Goal: Transaction & Acquisition: Purchase product/service

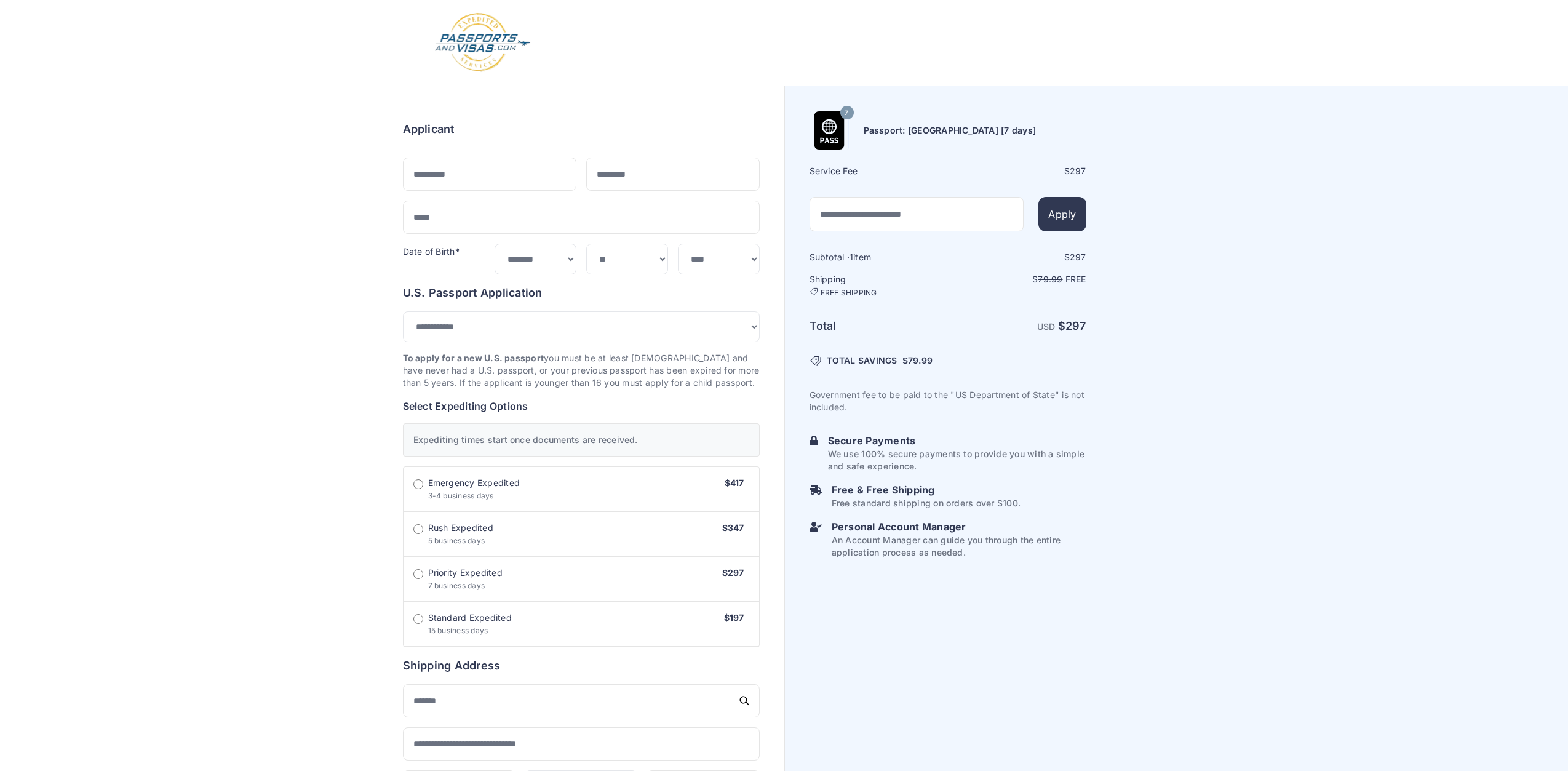
select select "***"
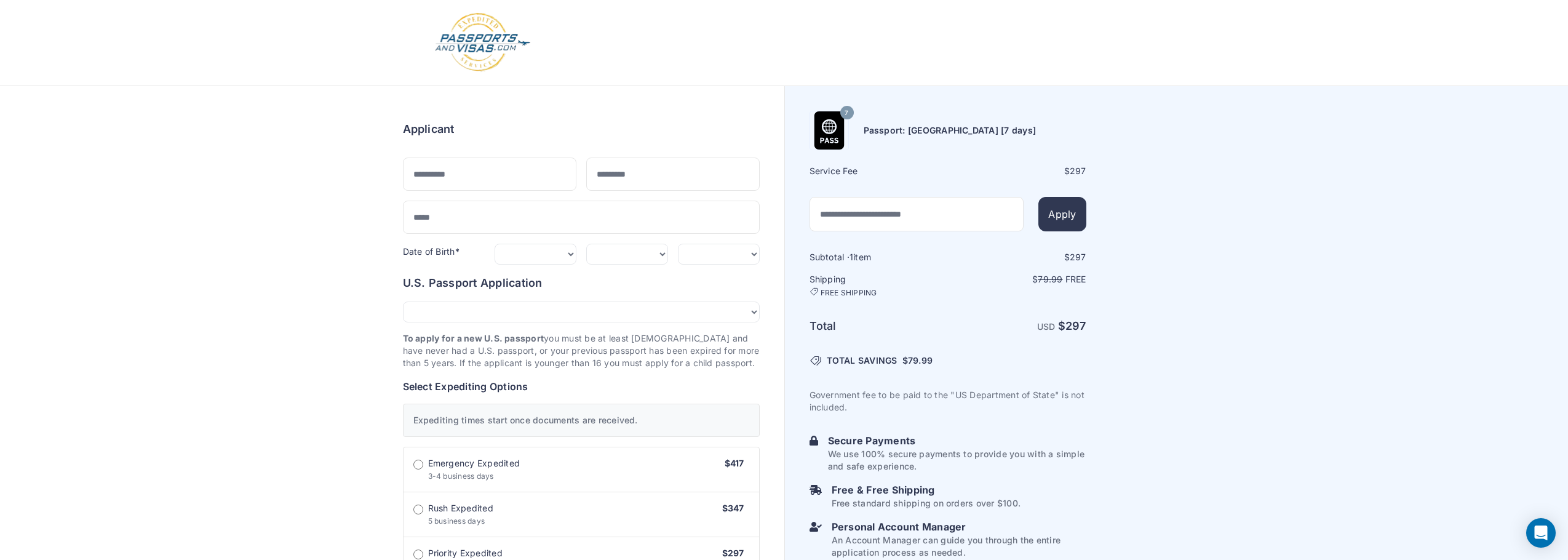
drag, startPoint x: 26, startPoint y: 128, endPoint x: 97, endPoint y: 126, distance: 71.0
click at [403, 126] on div "Applicant" at bounding box center [581, 128] width 357 height 17
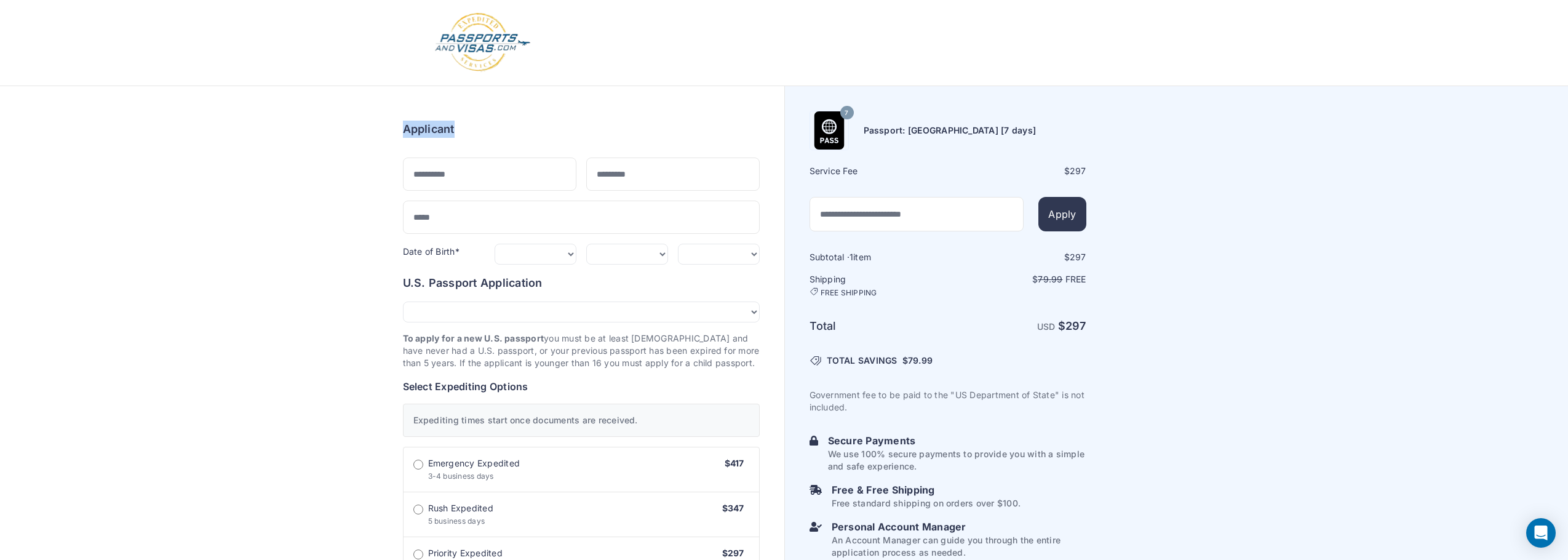
click at [403, 126] on div "Applicant" at bounding box center [581, 128] width 357 height 17
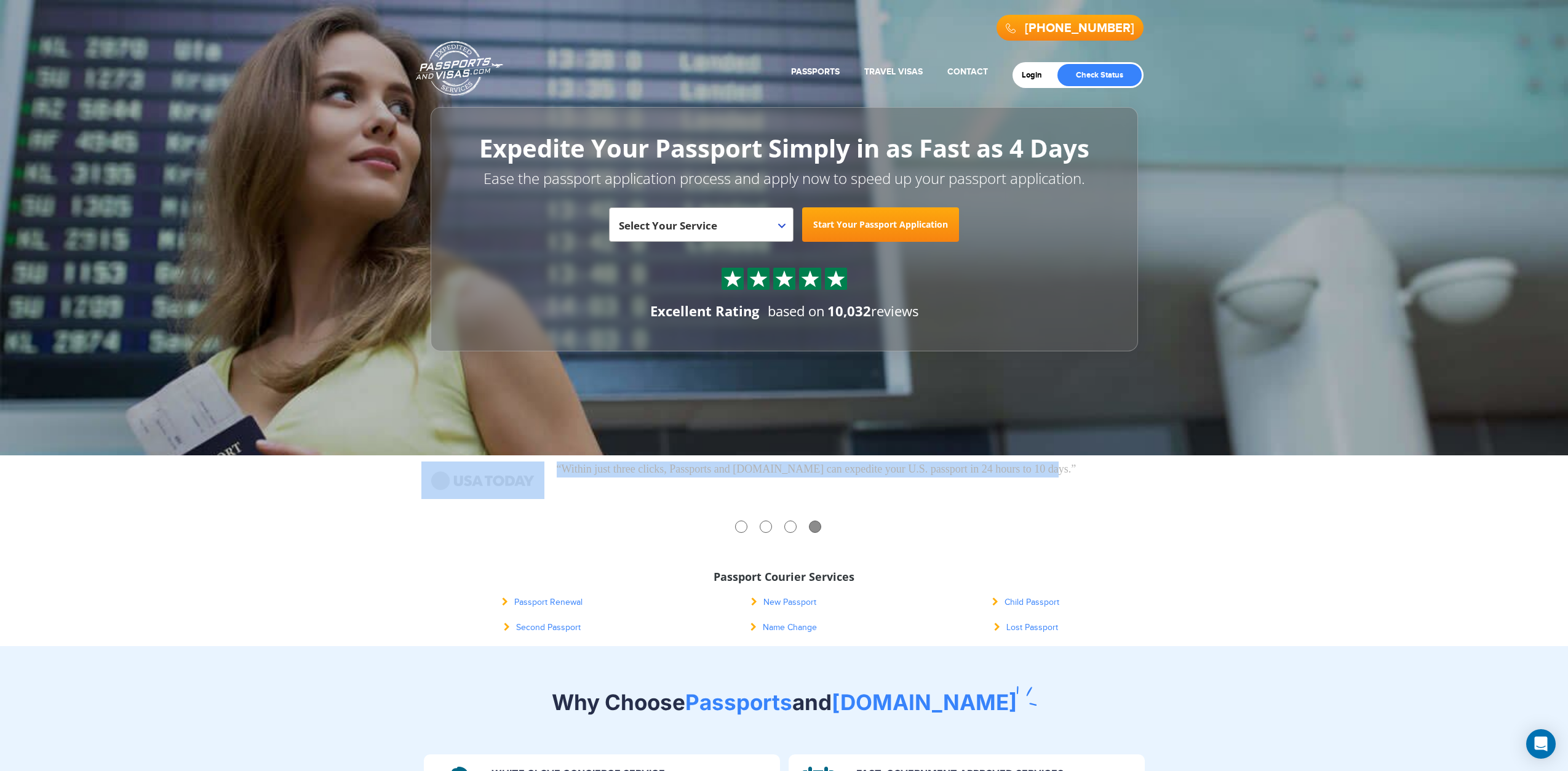
drag, startPoint x: 778, startPoint y: 483, endPoint x: 681, endPoint y: 480, distance: 97.0
click at [681, 480] on div "“Within just three clicks, Passports and Visas.com can expedite your U.S. passp…" at bounding box center [784, 472] width 726 height 22
drag, startPoint x: 555, startPoint y: 466, endPoint x: 1079, endPoint y: 469, distance: 524.0
click at [1079, 469] on li "“Within just three clicks, Passports and Visas.com can expedite your U.S. passp…" at bounding box center [784, 469] width 726 height 16
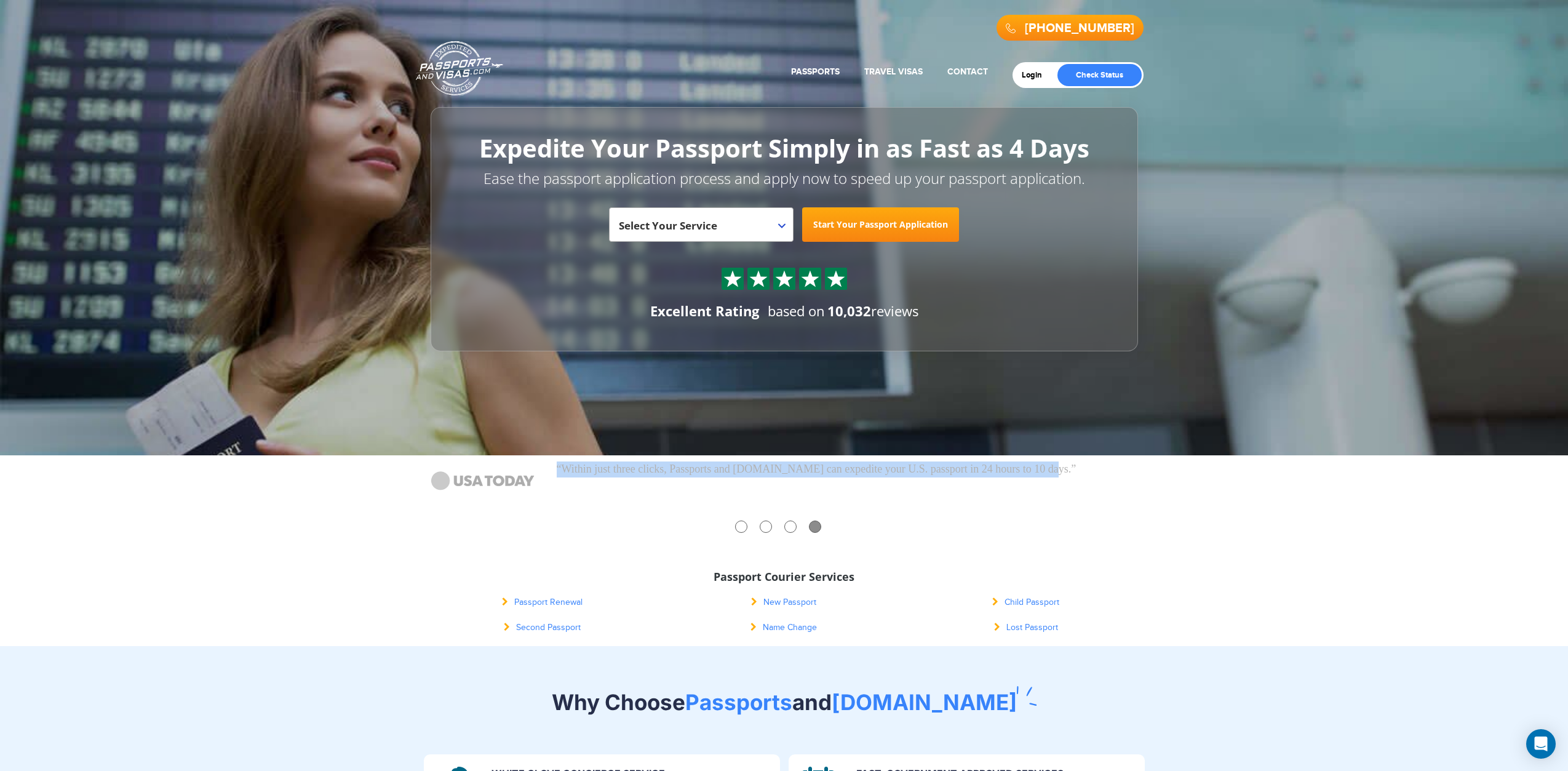
click at [1079, 469] on p "“Within just three clicks, Passports and Visas.com can expedite your U.S. passp…" at bounding box center [851, 469] width 590 height 16
drag, startPoint x: 846, startPoint y: 485, endPoint x: 553, endPoint y: 467, distance: 293.6
click at [553, 467] on li "“Visitors to Passports and Visas.com find out immediately if they need a passpo…" at bounding box center [784, 476] width 726 height 31
click at [552, 467] on li "“Visitors to Passports and Visas.com find out immediately if they need a passpo…" at bounding box center [784, 476] width 726 height 31
drag, startPoint x: 556, startPoint y: 467, endPoint x: 800, endPoint y: 491, distance: 245.2
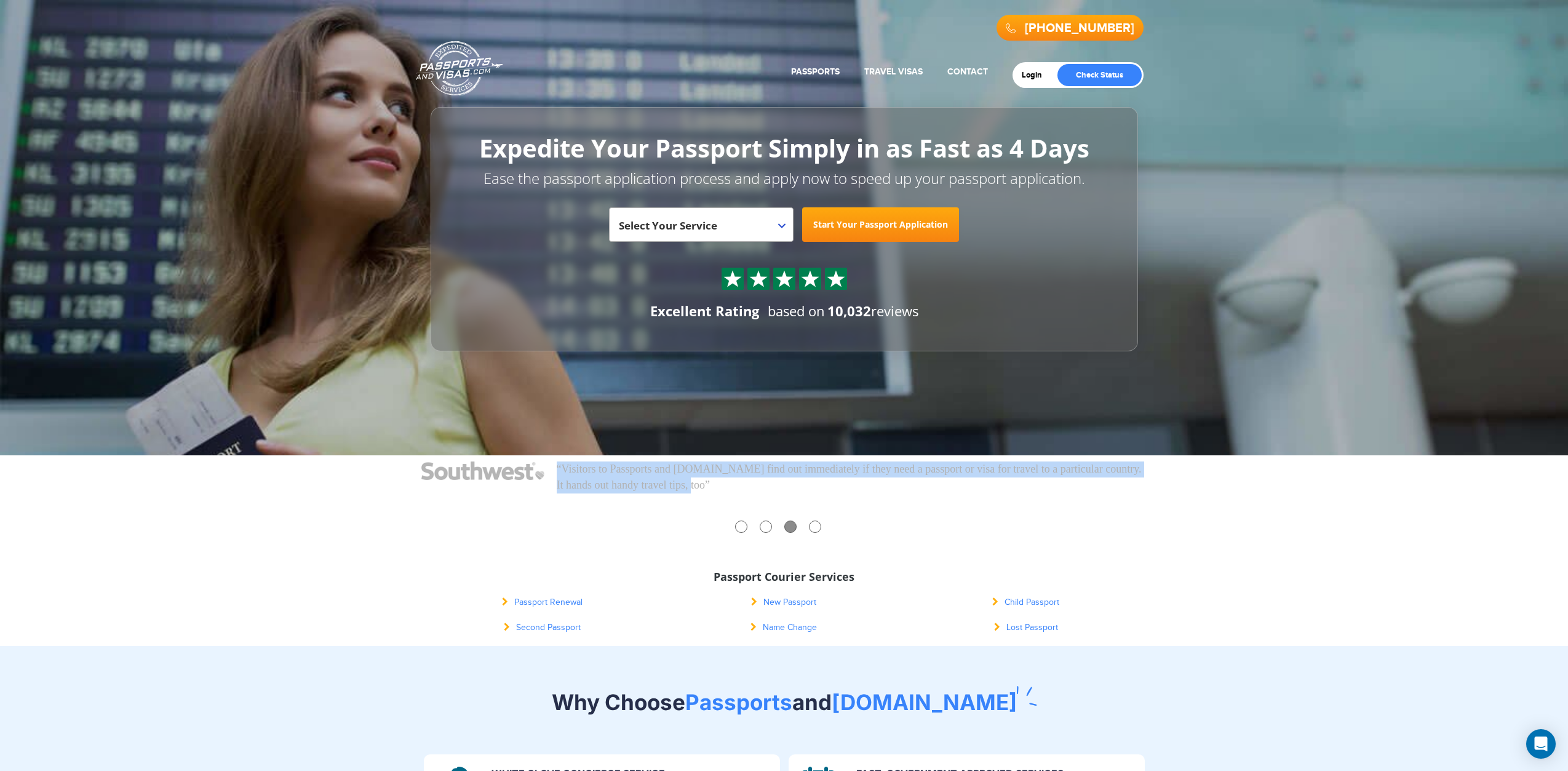
click at [800, 491] on p "“Visitors to Passports and Visas.com find out immediately if they need a passpo…" at bounding box center [851, 476] width 590 height 31
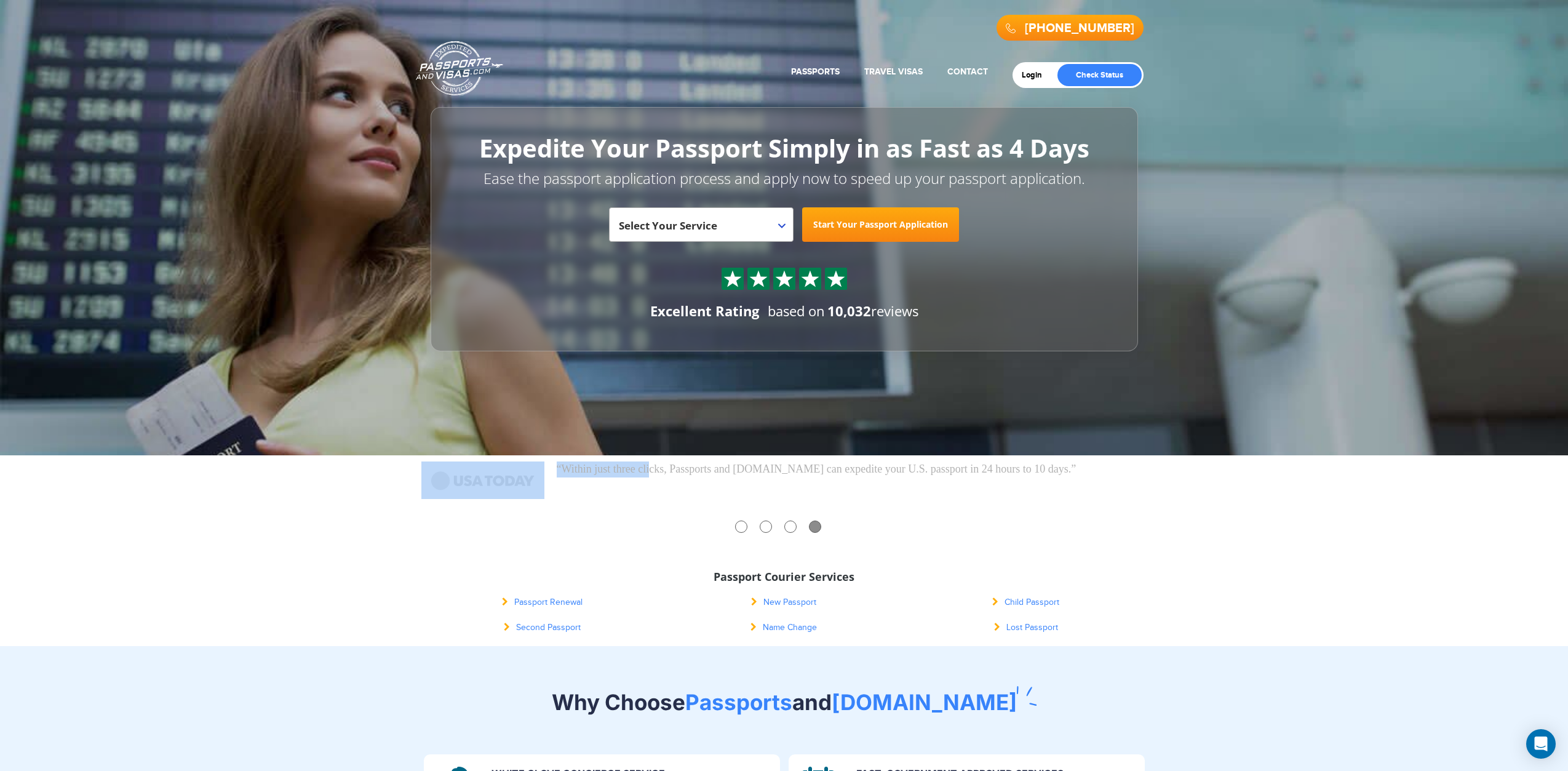
drag, startPoint x: 777, startPoint y: 484, endPoint x: 658, endPoint y: 464, distance: 120.7
click at [666, 479] on div "“Within just three clicks, Passports and Visas.com can expedite your U.S. passp…" at bounding box center [784, 472] width 726 height 22
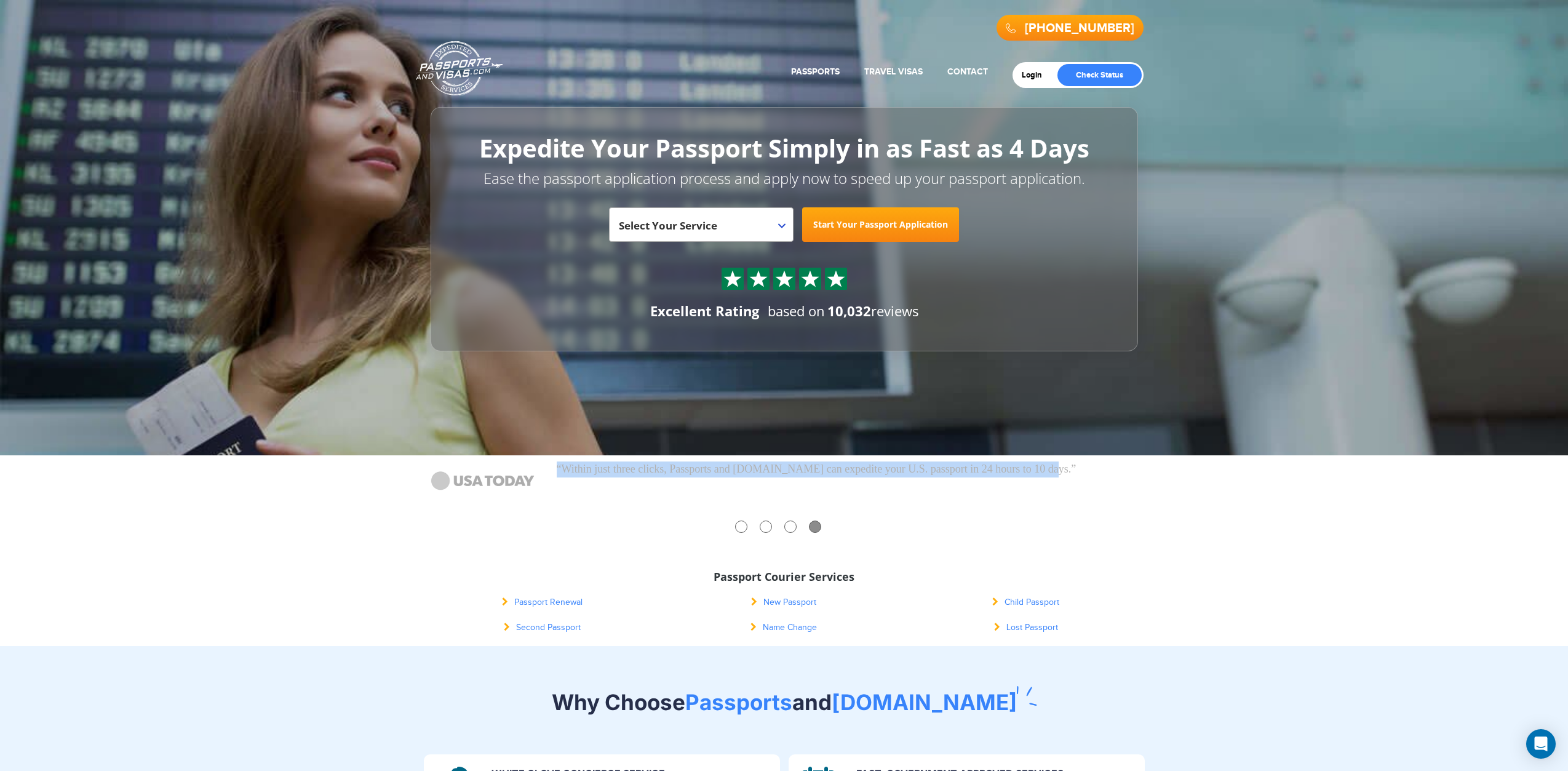
drag, startPoint x: 555, startPoint y: 472, endPoint x: 1076, endPoint y: 471, distance: 521.0
click at [1076, 471] on li "“Within just three clicks, Passports and Visas.com can expedite your U.S. passp…" at bounding box center [784, 469] width 726 height 16
click at [1076, 471] on p "“Within just three clicks, Passports and Visas.com can expedite your U.S. passp…" at bounding box center [851, 469] width 590 height 16
drag, startPoint x: 791, startPoint y: 487, endPoint x: 553, endPoint y: 465, distance: 239.0
click at [553, 465] on li "“Visitors to Passports and Visas.com find out immediately if they need a passpo…" at bounding box center [784, 476] width 726 height 31
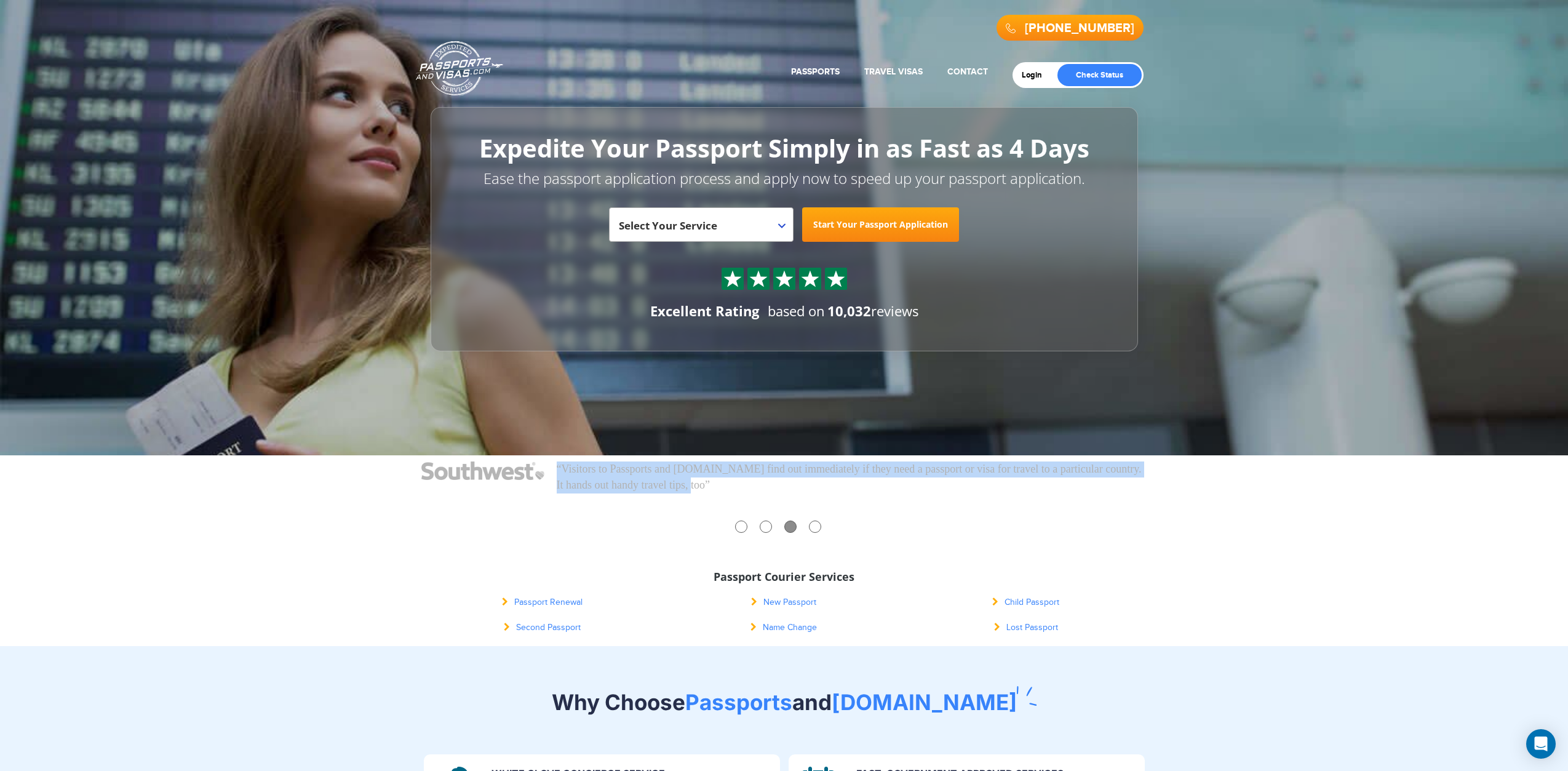
click at [553, 465] on li "“Visitors to Passports and Visas.com find out immediately if they need a passpo…" at bounding box center [784, 476] width 726 height 31
drag, startPoint x: 558, startPoint y: 469, endPoint x: 1098, endPoint y: 472, distance: 540.0
click at [1098, 472] on p "“Within just three clicks, Passports and Visas.com can expedite your U.S. passp…" at bounding box center [851, 469] width 590 height 16
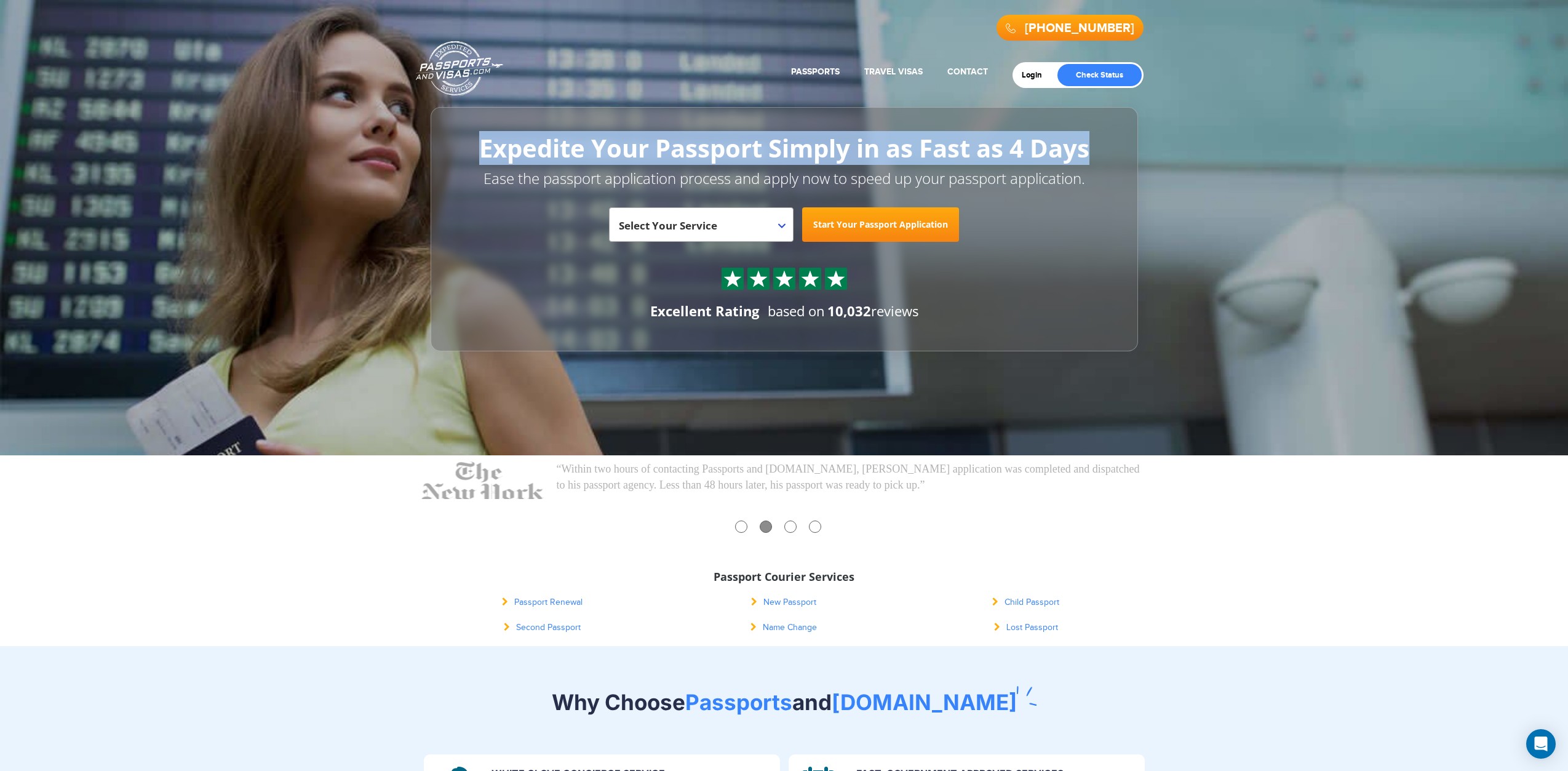
drag, startPoint x: 478, startPoint y: 148, endPoint x: 1088, endPoint y: 144, distance: 610.0
click at [1088, 144] on h1 "Expedite Your Passport Simply in as Fast as 4 Days" at bounding box center [784, 148] width 652 height 27
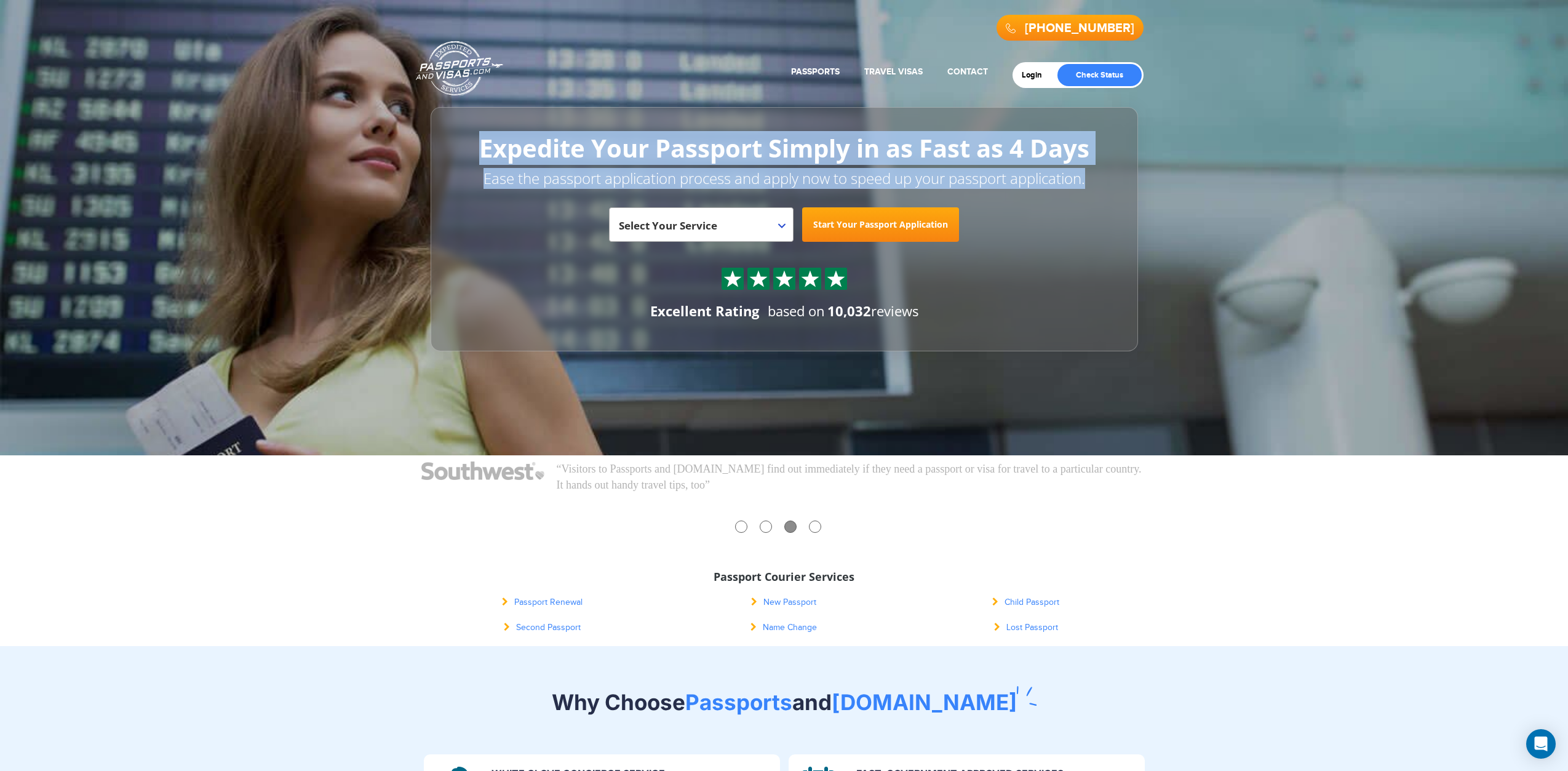
drag, startPoint x: 1093, startPoint y: 184, endPoint x: 473, endPoint y: 136, distance: 621.9
click at [473, 136] on div "**********" at bounding box center [784, 229] width 707 height 244
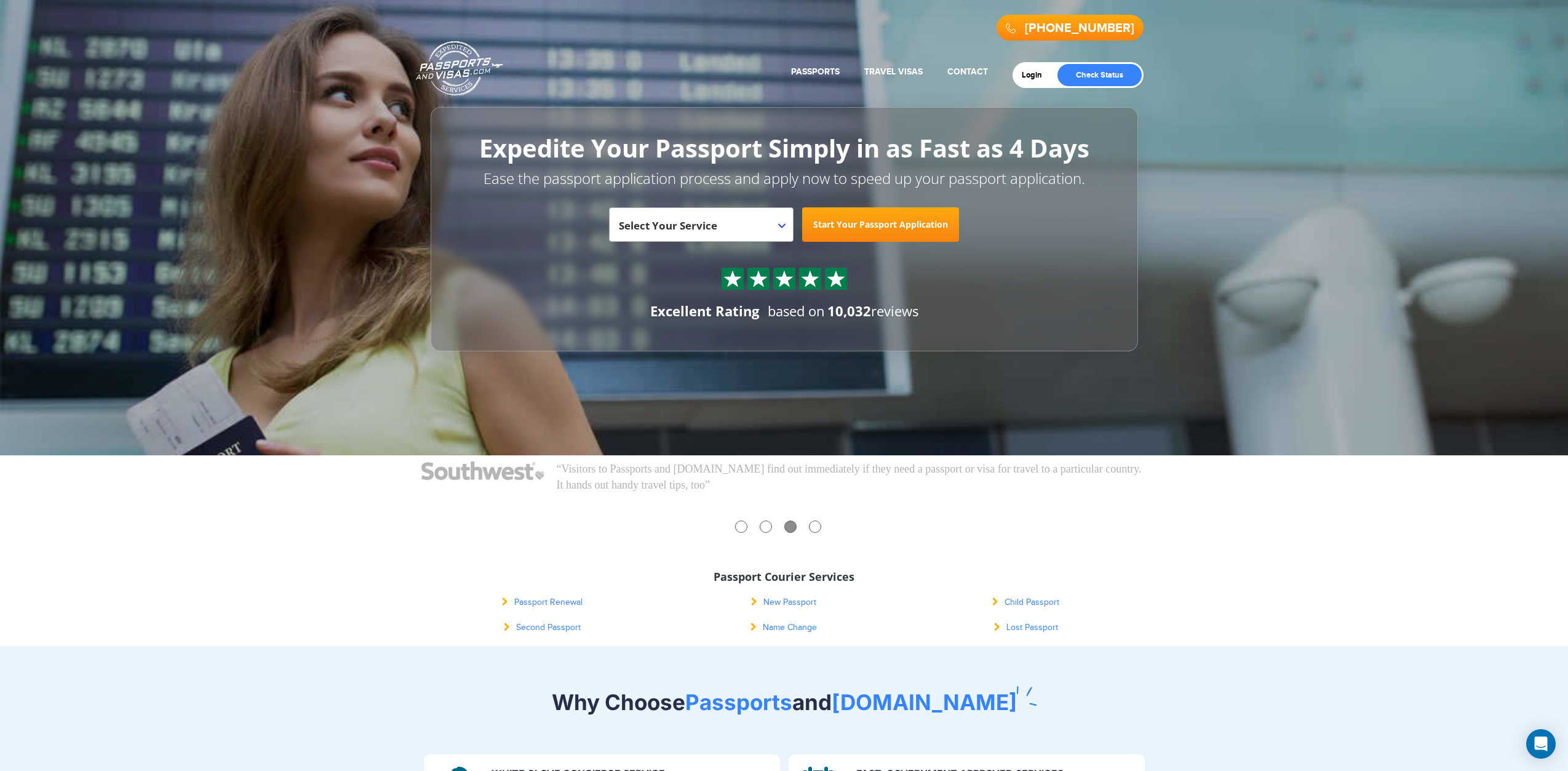
click at [473, 136] on h1 "Expedite Your Passport Simply in as Fast as 4 Days" at bounding box center [784, 148] width 652 height 27
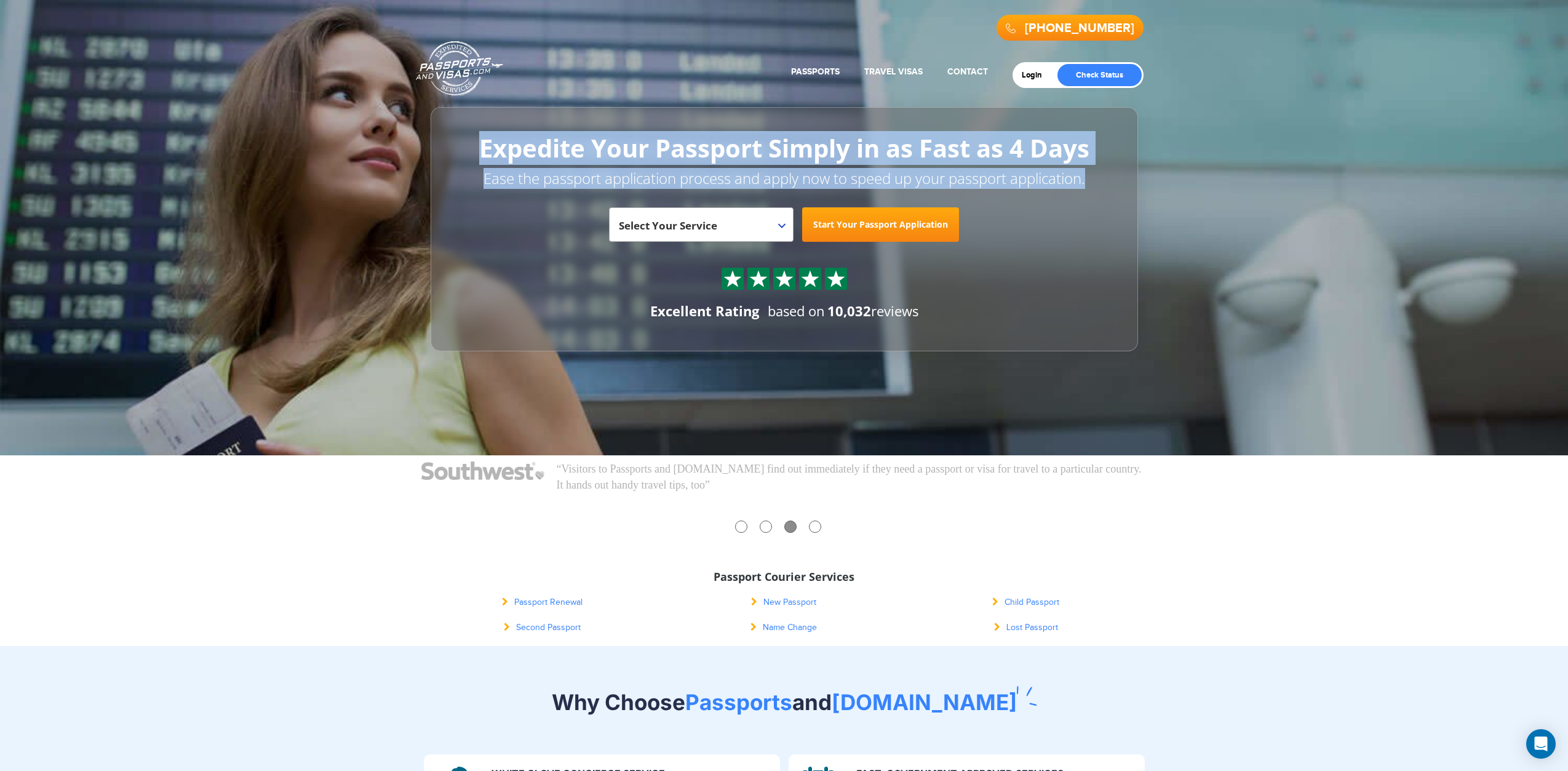
drag, startPoint x: 474, startPoint y: 142, endPoint x: 1106, endPoint y: 176, distance: 632.9
click at [1106, 176] on div "**********" at bounding box center [784, 229] width 707 height 244
click at [1106, 176] on p "Ease the passport application process and apply now to speed up your passport a…" at bounding box center [784, 177] width 652 height 21
drag, startPoint x: 1094, startPoint y: 177, endPoint x: 499, endPoint y: 144, distance: 595.9
click at [501, 144] on div "**********" at bounding box center [784, 229] width 707 height 244
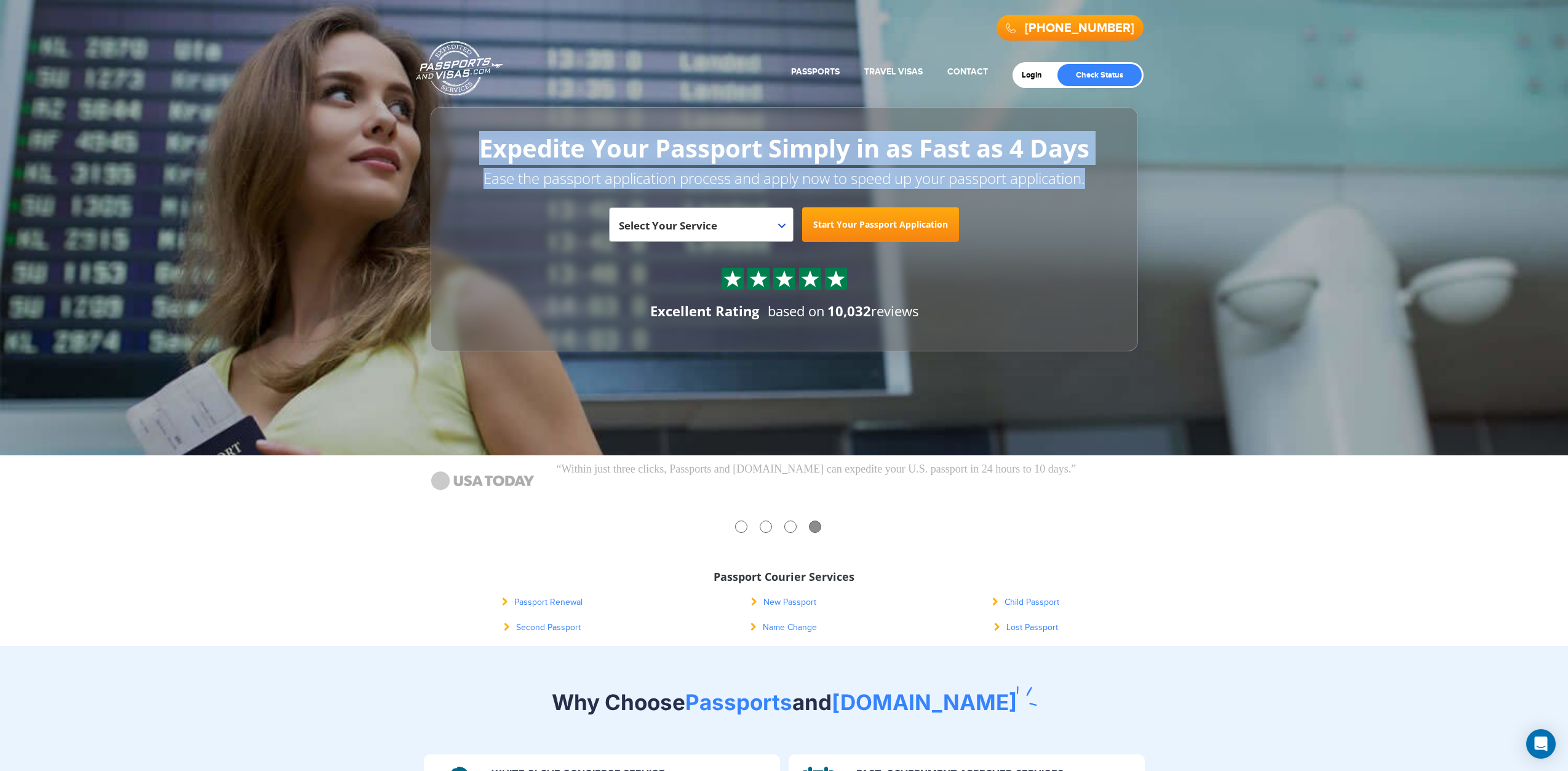
drag, startPoint x: 477, startPoint y: 147, endPoint x: 1091, endPoint y: 173, distance: 614.6
click at [1091, 173] on div "**********" at bounding box center [784, 229] width 707 height 244
click at [1091, 173] on p "Ease the passport application process and apply now to speed up your passport a…" at bounding box center [784, 177] width 652 height 21
drag, startPoint x: 478, startPoint y: 141, endPoint x: 1042, endPoint y: 177, distance: 565.1
click at [1038, 176] on div "**********" at bounding box center [784, 229] width 707 height 244
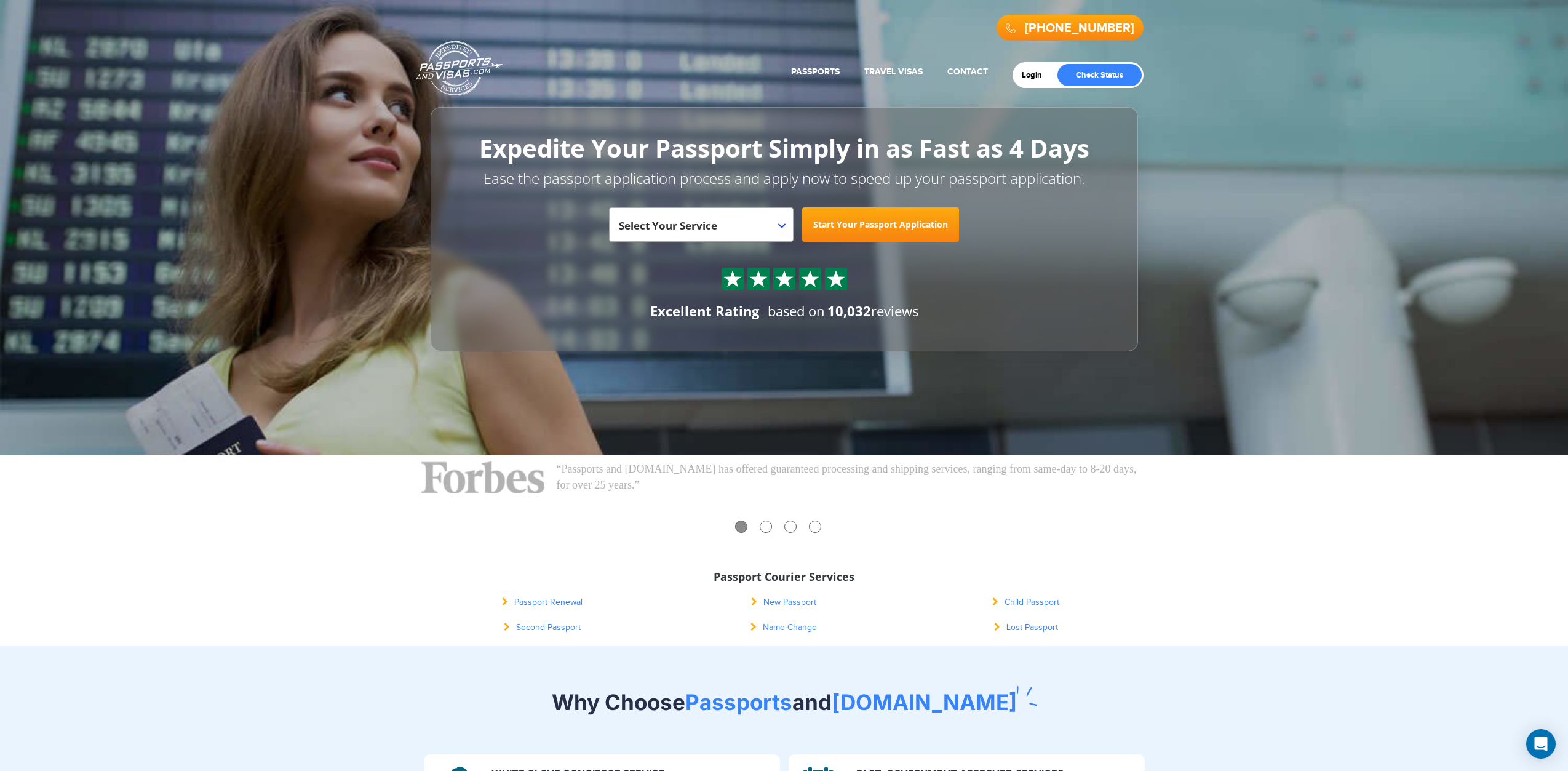
click at [1084, 173] on p "Ease the passport application process and apply now to speed up your passport a…" at bounding box center [784, 177] width 652 height 21
